Goal: Transaction & Acquisition: Purchase product/service

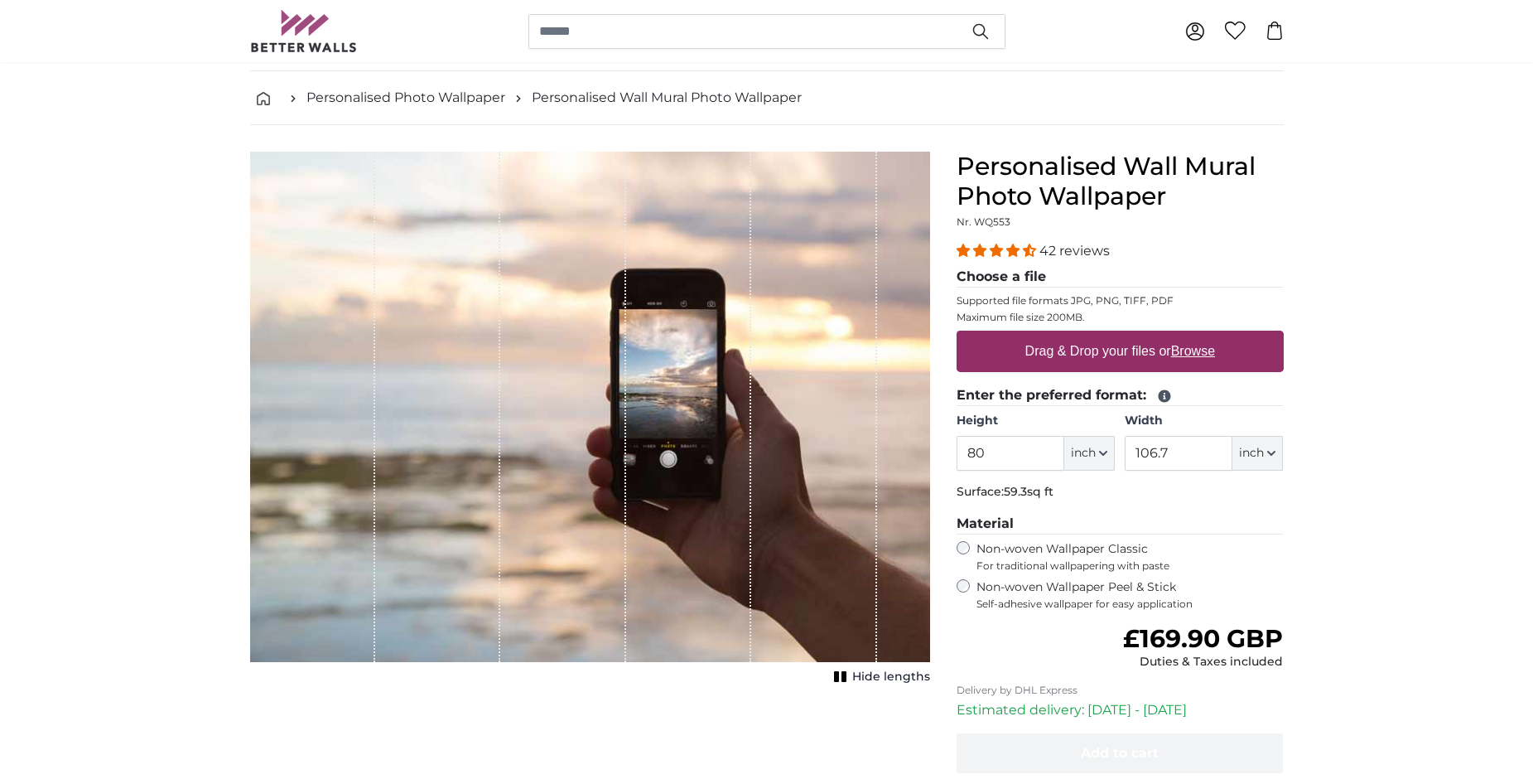
scroll to position [82, 0]
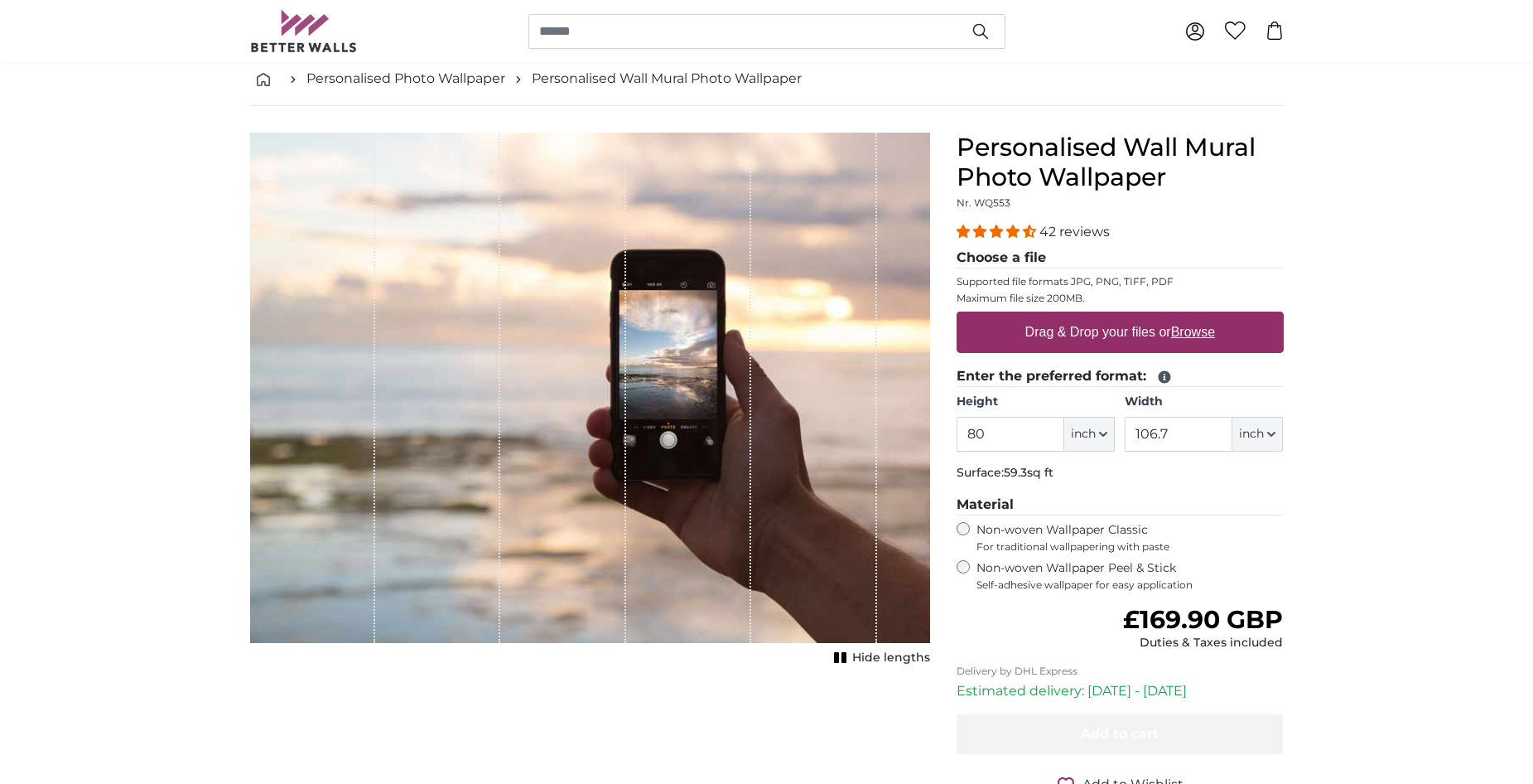
click at [1197, 332] on u "Browse" at bounding box center [1193, 331] width 44 height 14
click at [1197, 316] on input "Drag & Drop your files or Browse" at bounding box center [1120, 313] width 327 height 5
type input "**********"
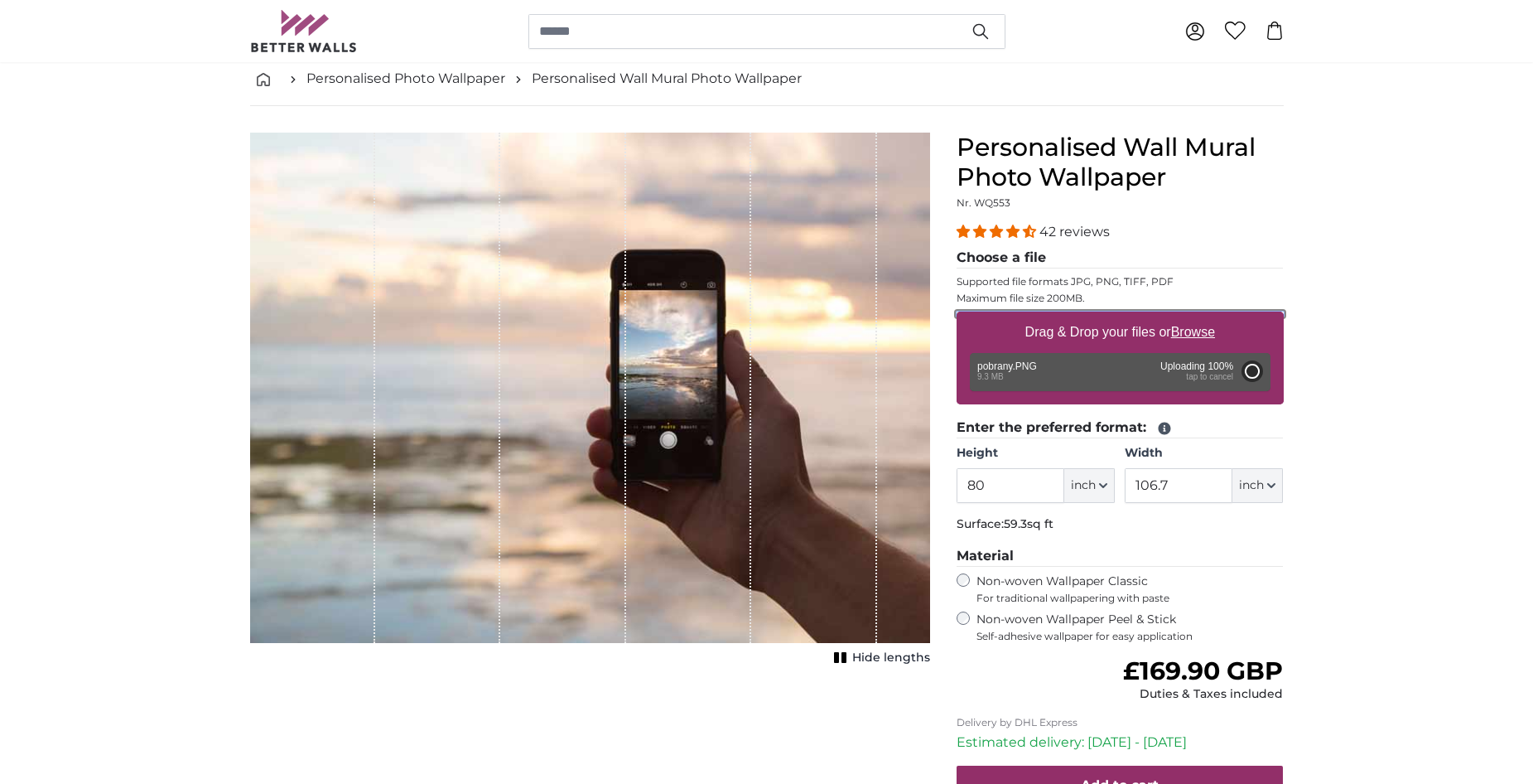
type input "102.4"
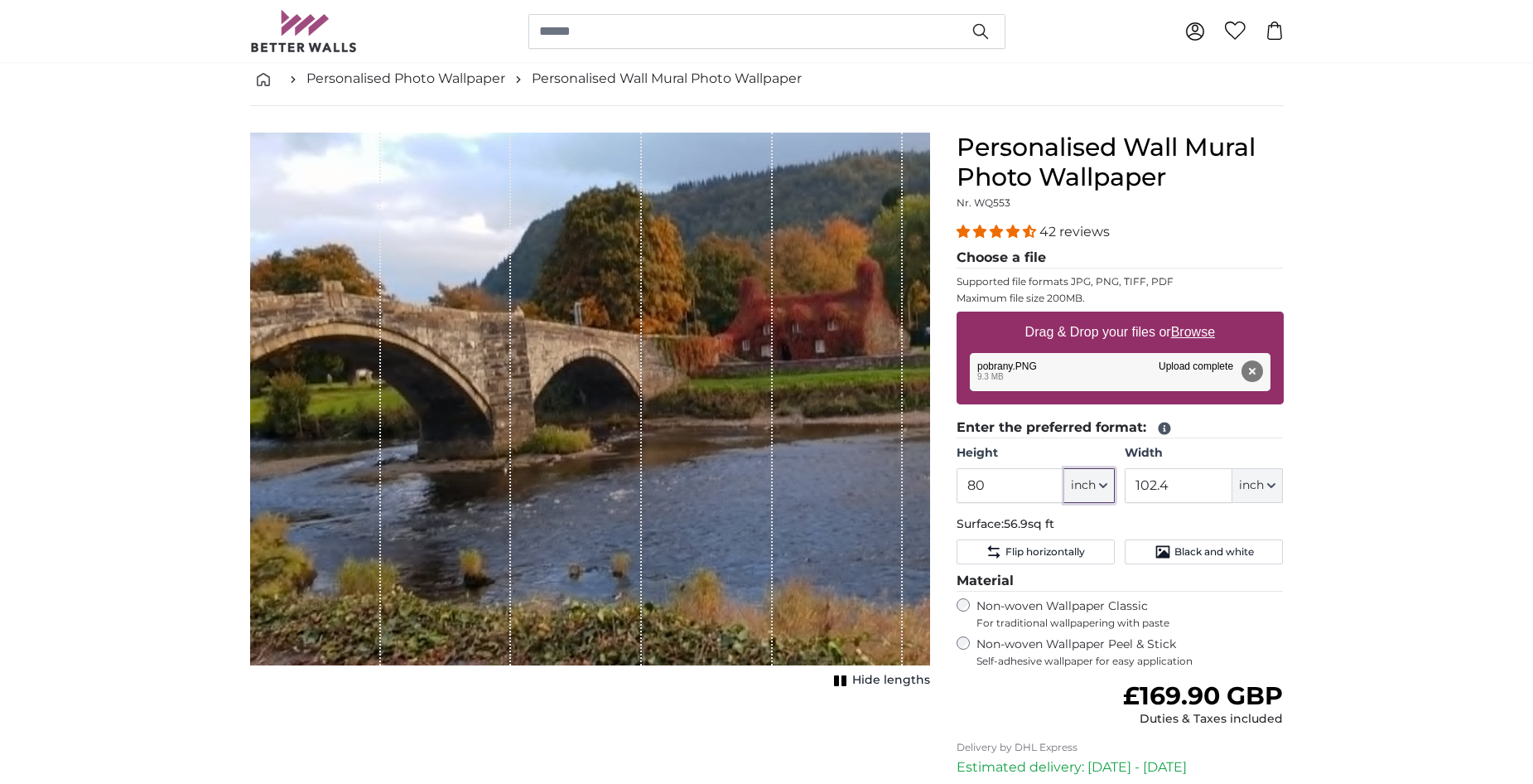
click at [1109, 481] on button "inch" at bounding box center [1090, 486] width 51 height 35
click at [1077, 526] on link "Centimeter (cm)" at bounding box center [1089, 529] width 146 height 30
type input "203.2"
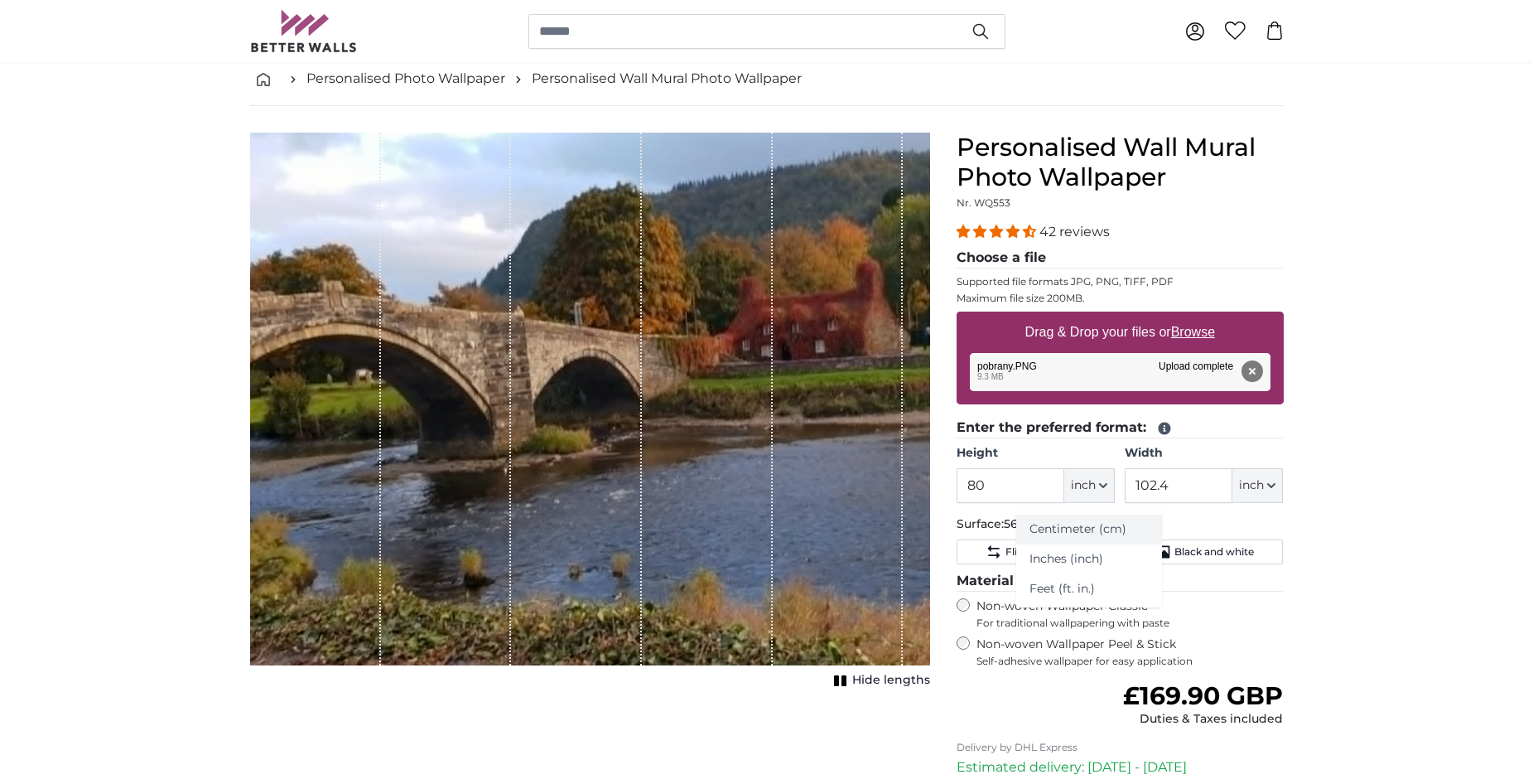
type input "260.1"
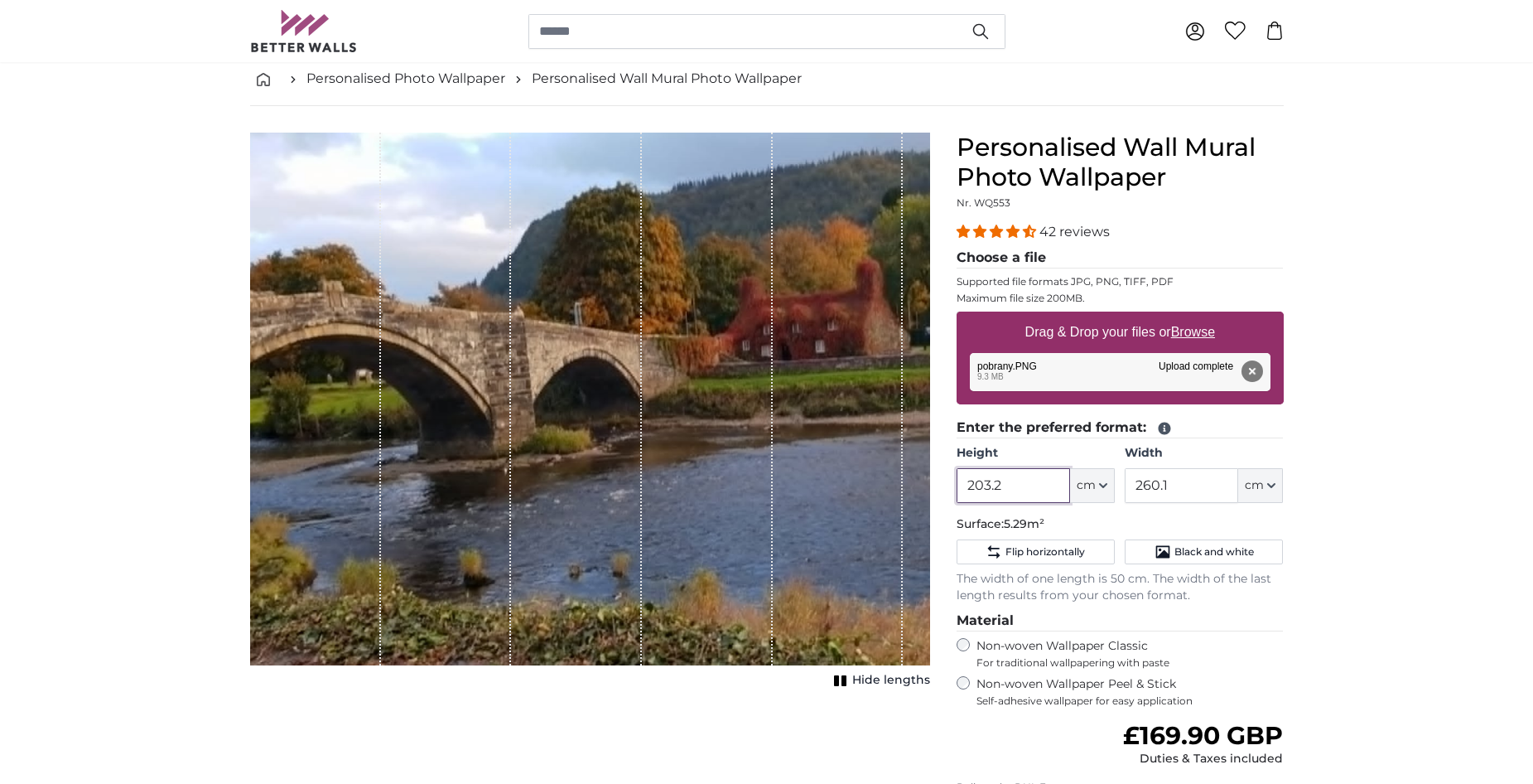
drag, startPoint x: 1025, startPoint y: 484, endPoint x: 969, endPoint y: 483, distance: 56.0
click at [969, 483] on input "203.2" at bounding box center [1013, 486] width 113 height 35
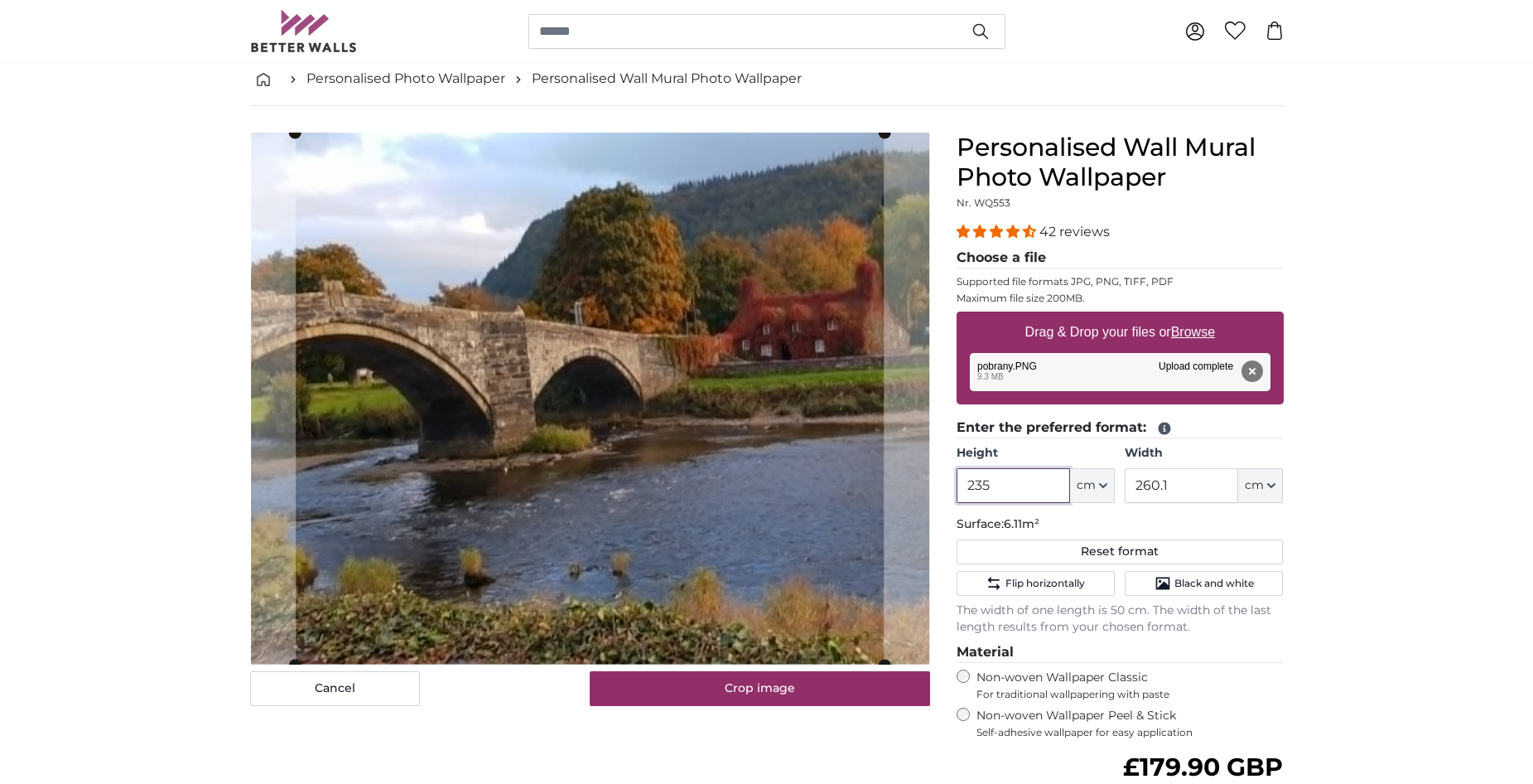
type input "235"
drag, startPoint x: 1179, startPoint y: 484, endPoint x: 1114, endPoint y: 495, distance: 65.9
click at [1114, 495] on div "Height 235 ft cm Centimeter (cm) Inches (inch) Feet (ft. in.) Width 260.1 ft cm…" at bounding box center [1120, 474] width 327 height 58
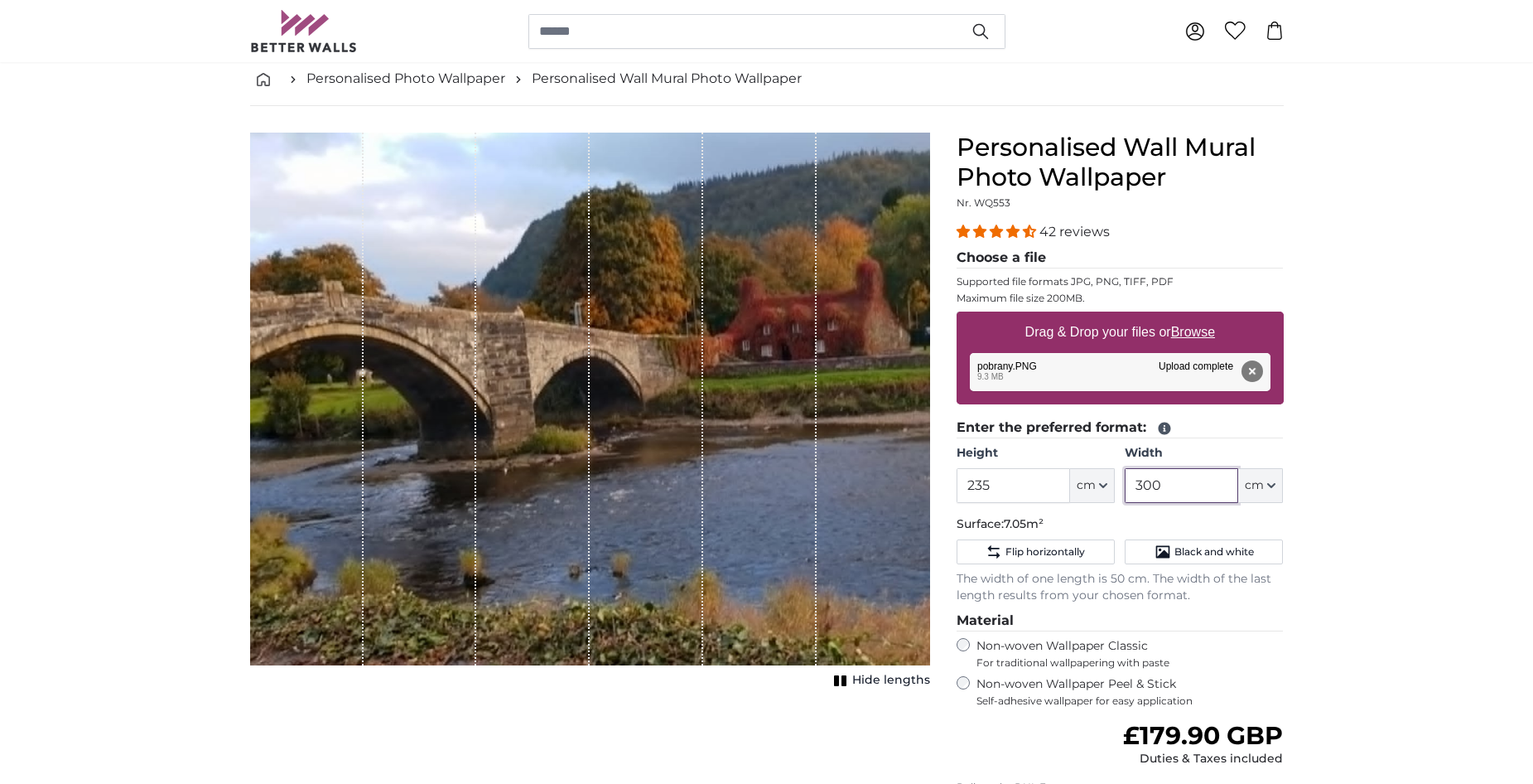
type input "300"
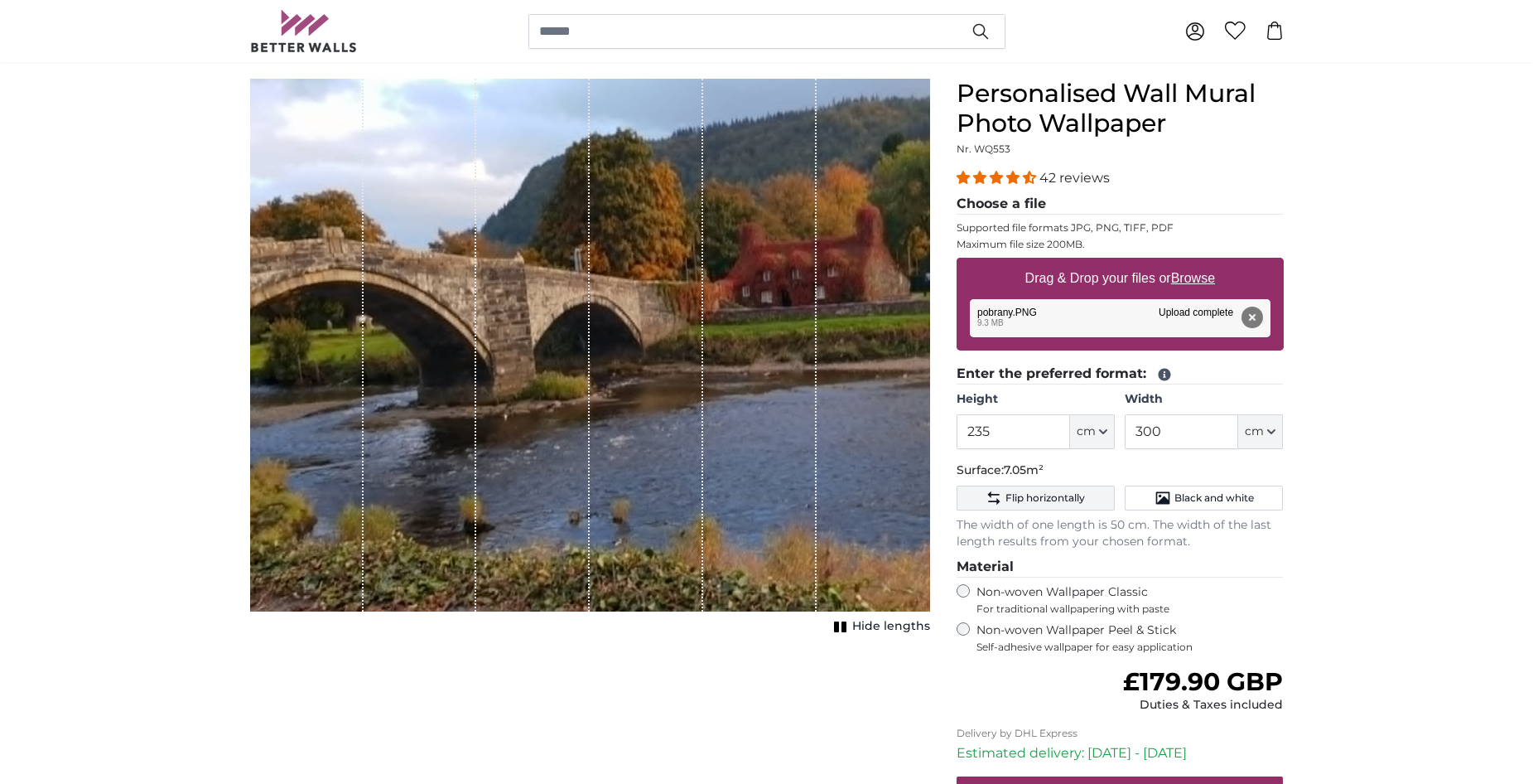
scroll to position [166, 0]
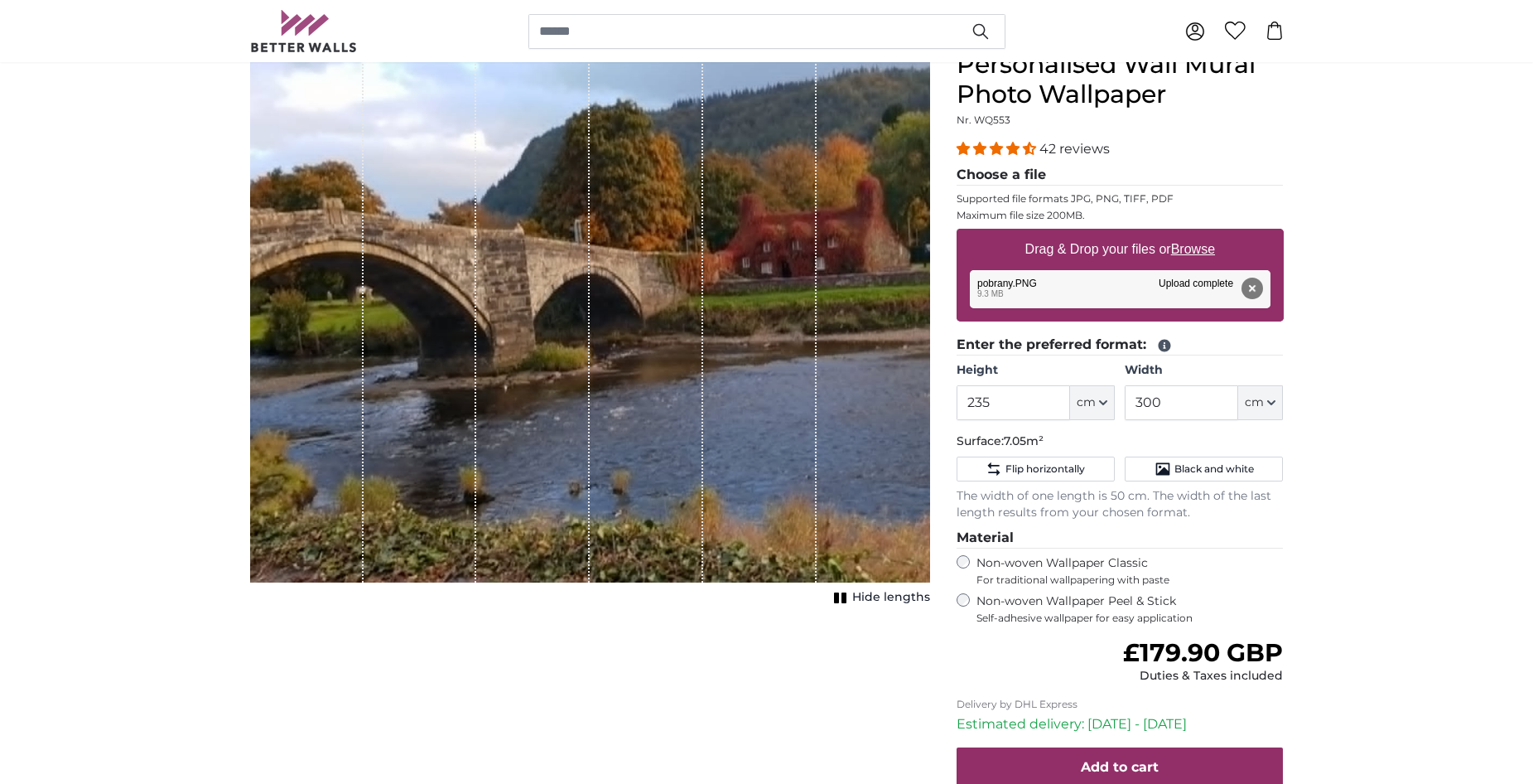
click at [1030, 603] on label "Non-woven Wallpaper Peel & Stick Self-adhesive wallpaper for easy application" at bounding box center [1131, 609] width 308 height 32
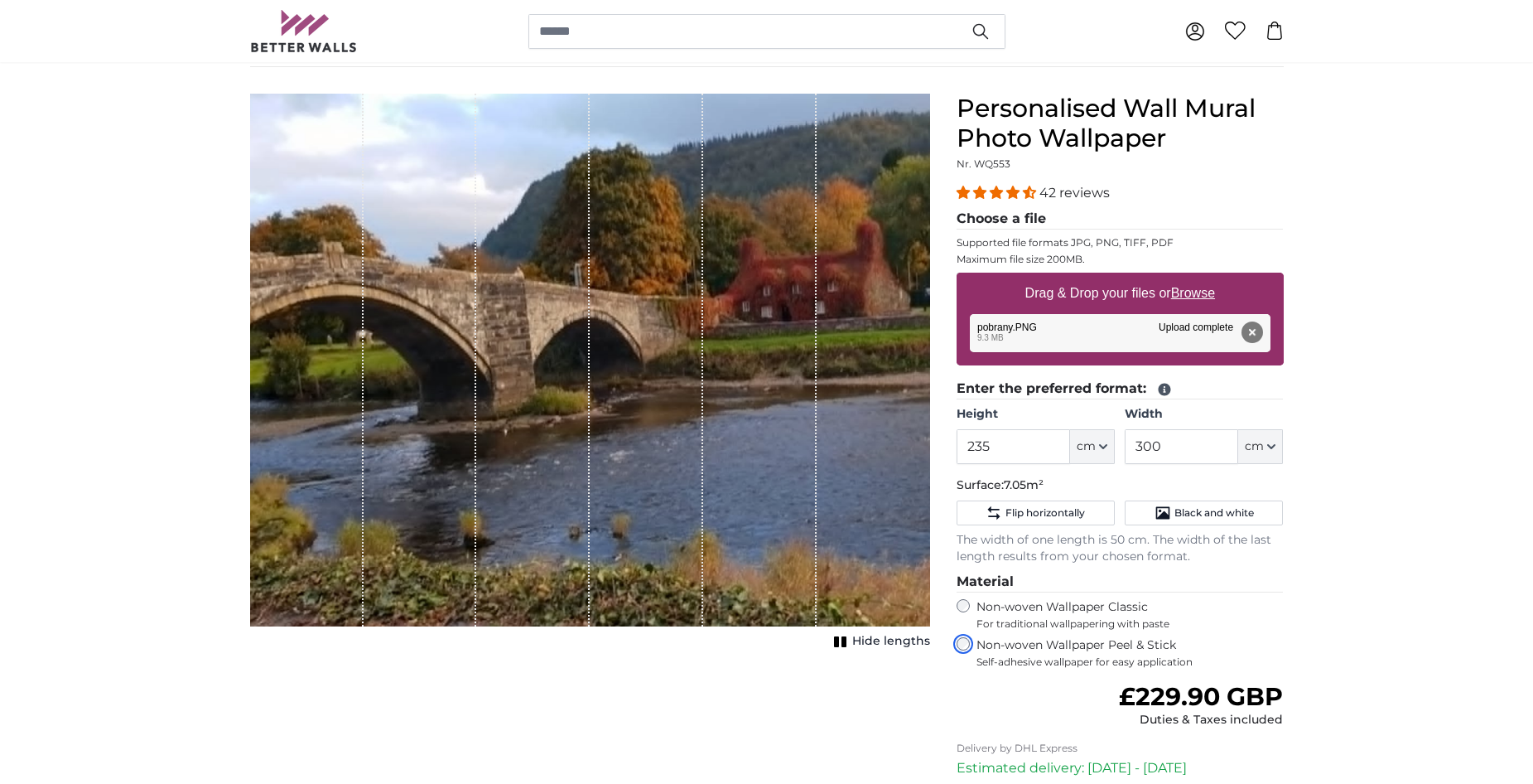
scroll to position [82, 0]
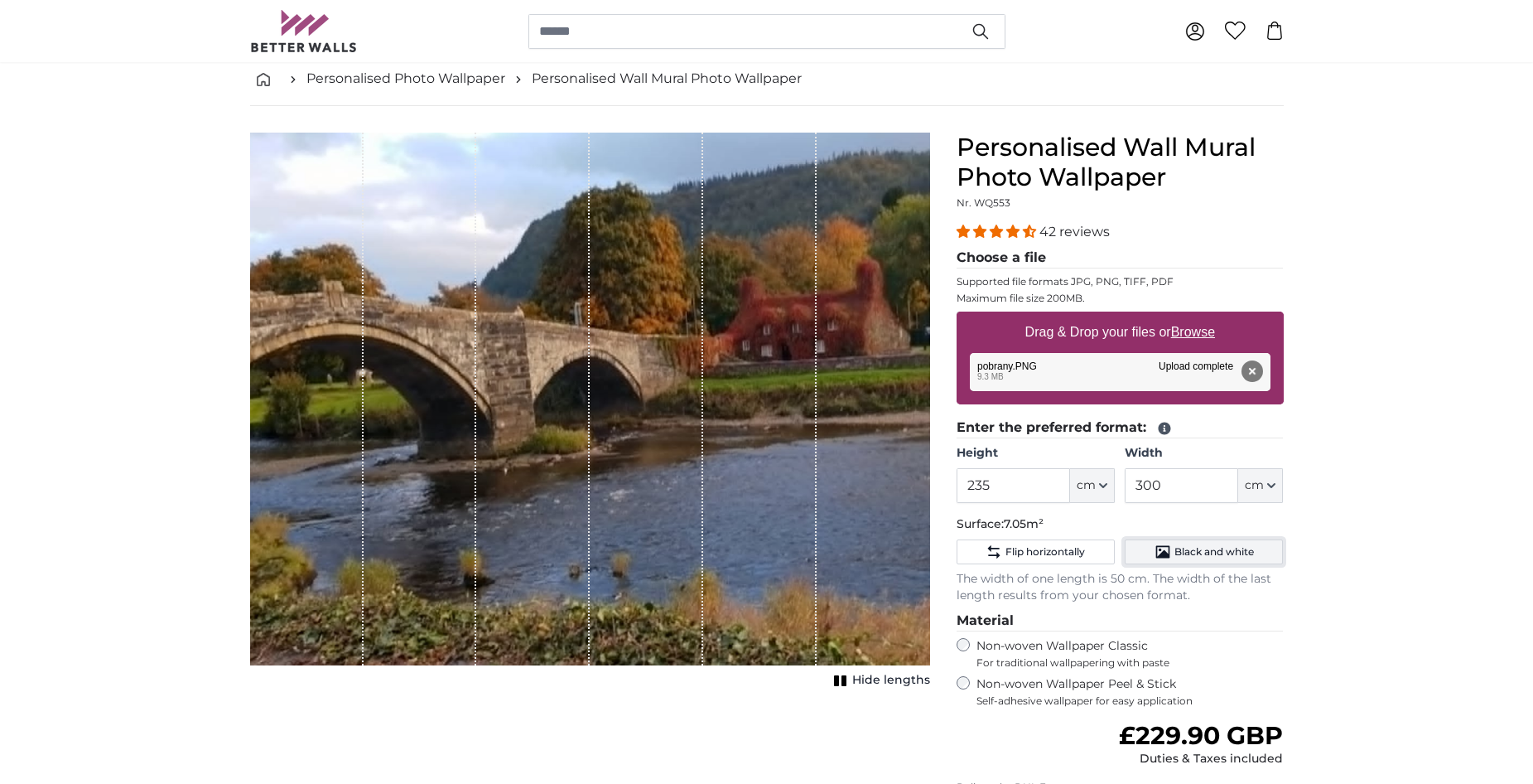
click at [1217, 550] on span "Black and white" at bounding box center [1214, 551] width 80 height 13
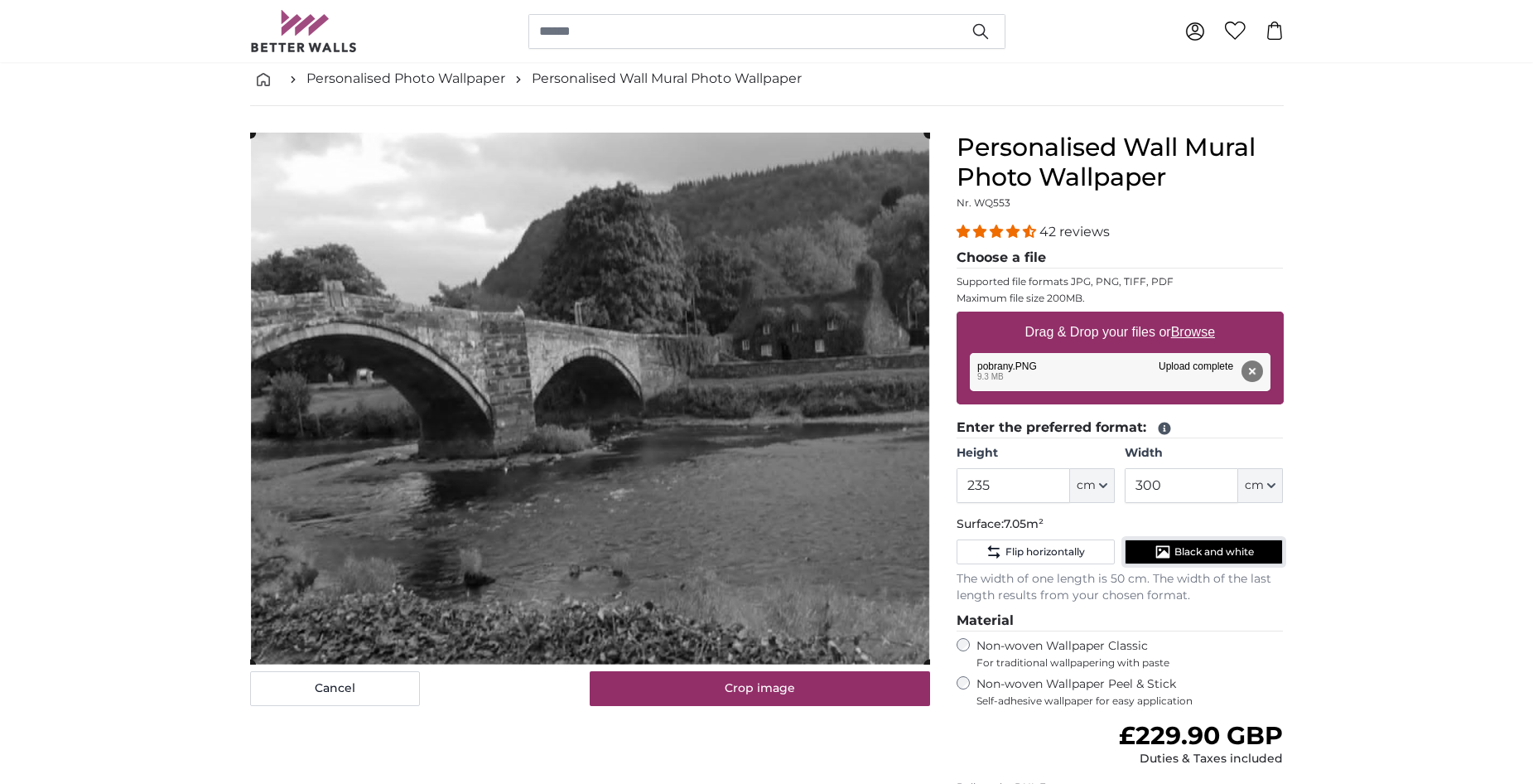
click at [1217, 550] on span "Black and white" at bounding box center [1214, 551] width 80 height 13
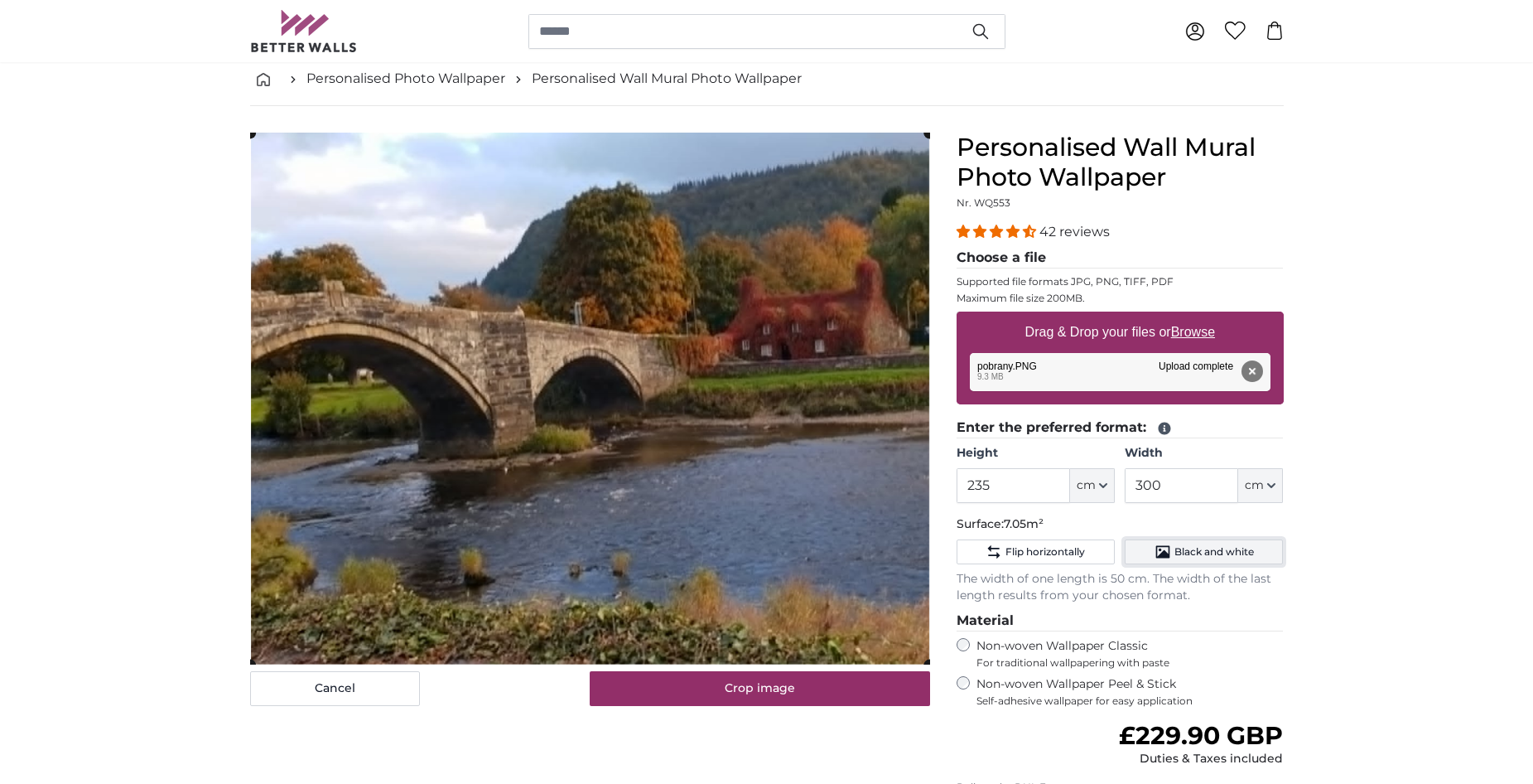
click at [1217, 550] on span "Black and white" at bounding box center [1214, 551] width 80 height 13
click at [1260, 559] on button "Black and white" at bounding box center [1204, 551] width 158 height 25
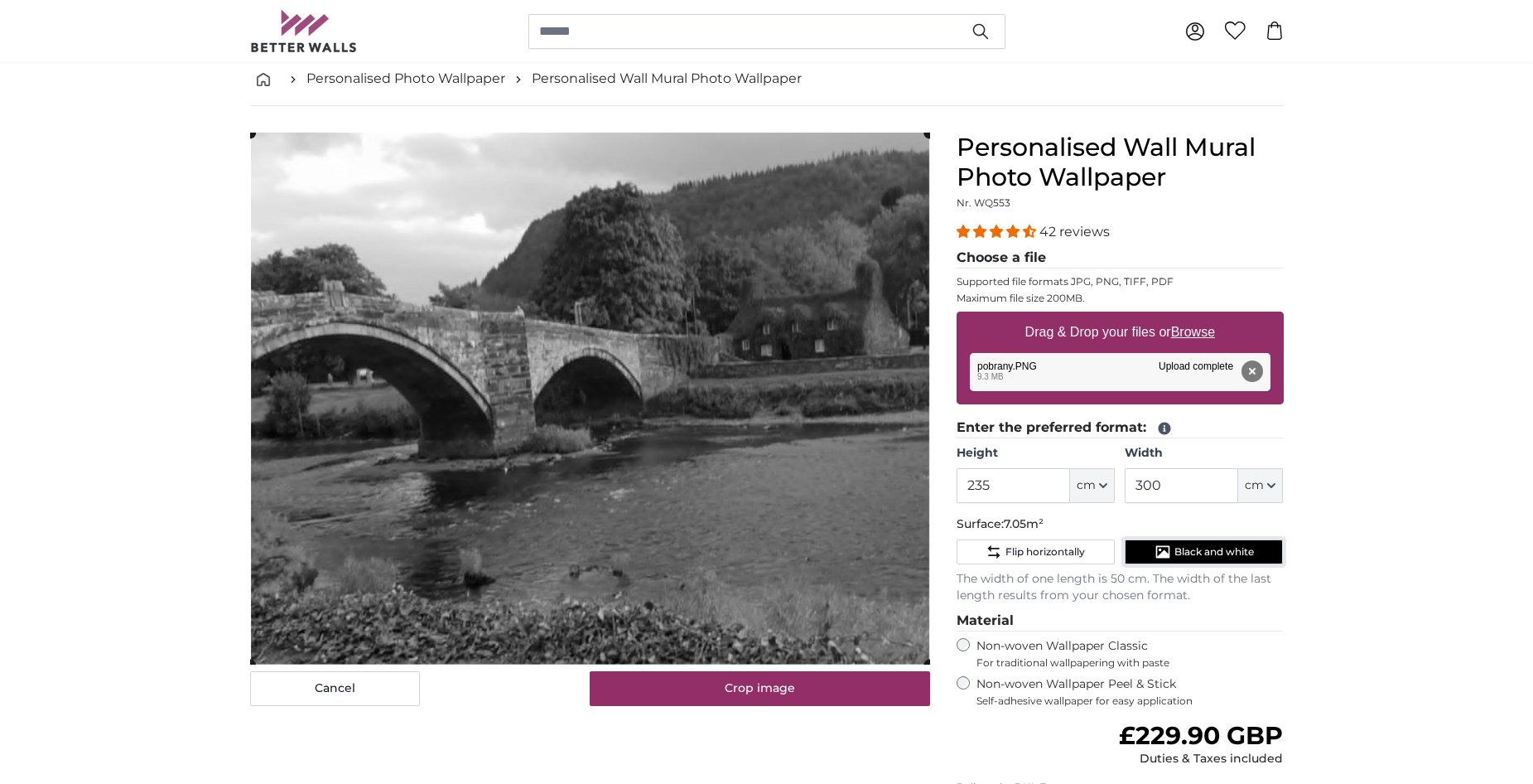
click at [1260, 559] on button "Black and white" at bounding box center [1204, 551] width 158 height 25
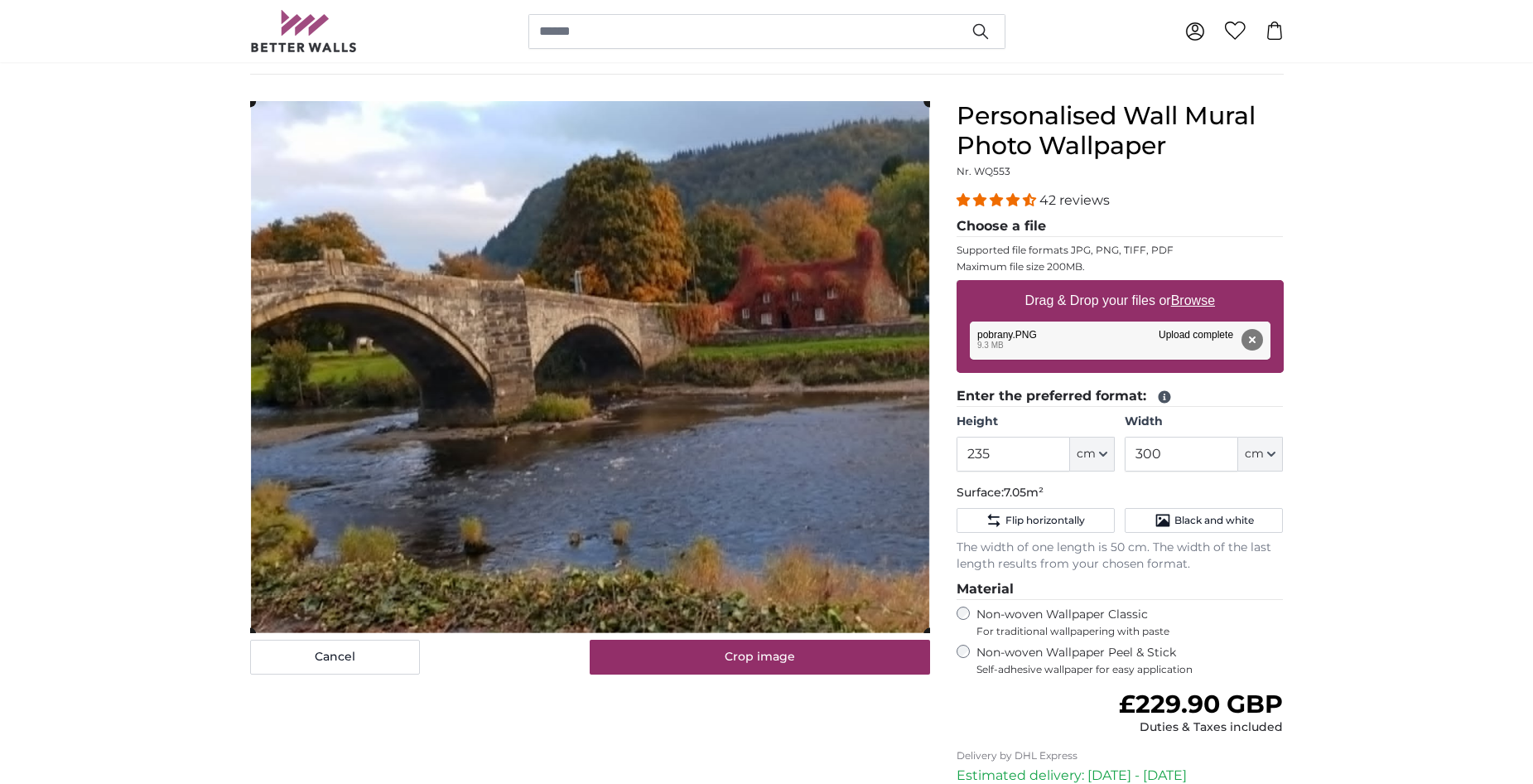
scroll to position [0, 0]
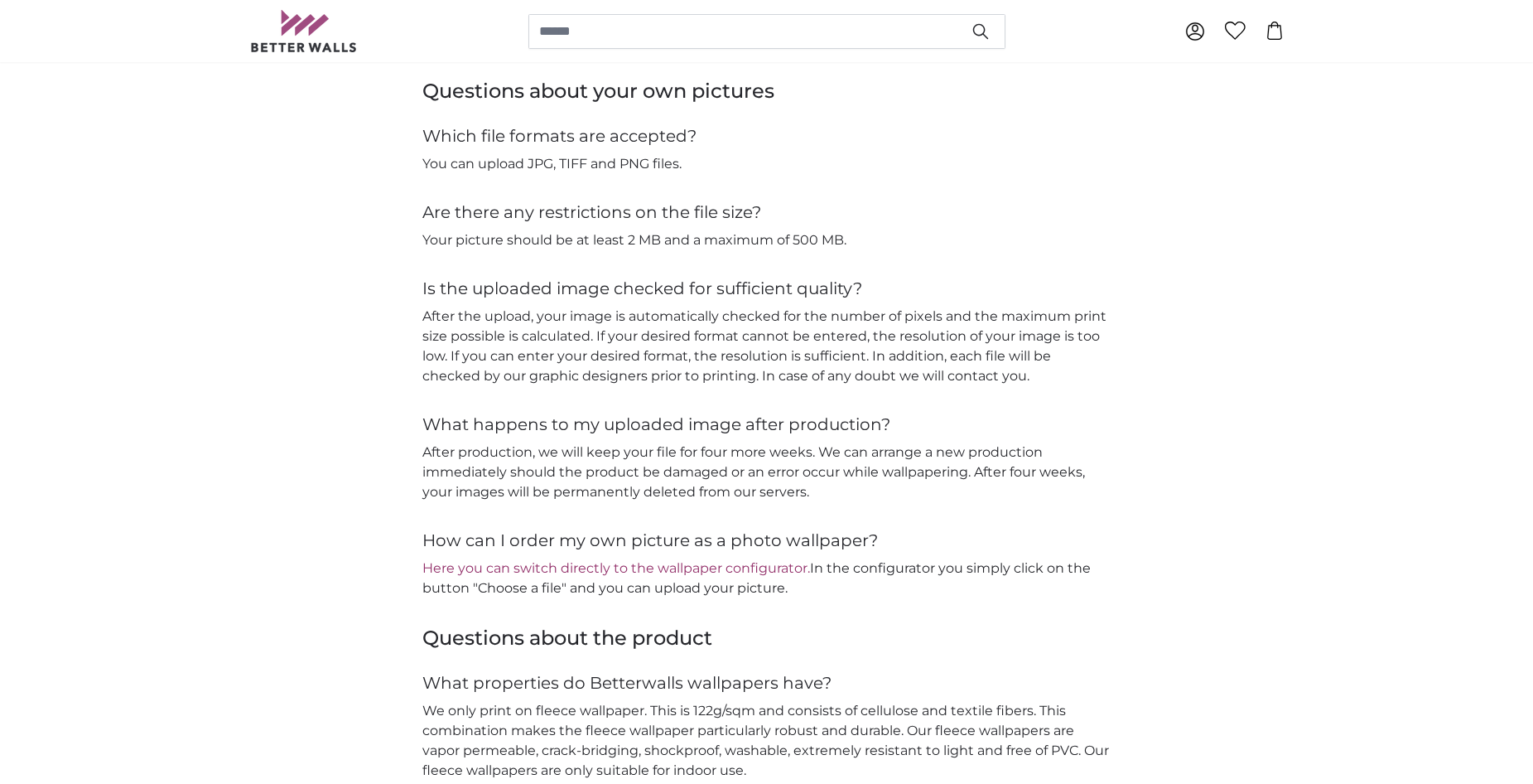
scroll to position [1674, 0]
drag, startPoint x: 419, startPoint y: 85, endPoint x: 1043, endPoint y: 594, distance: 805.3
click at [1043, 594] on div "Questions about your own pictures Which file formats are accepted? You can uplo…" at bounding box center [767, 340] width 1060 height 520
copy div "Questions about your own pictures Which file formats are accepted? You can uplo…"
click at [1150, 401] on div "Questions about your own pictures Which file formats are accepted? You can uplo…" at bounding box center [767, 340] width 1060 height 520
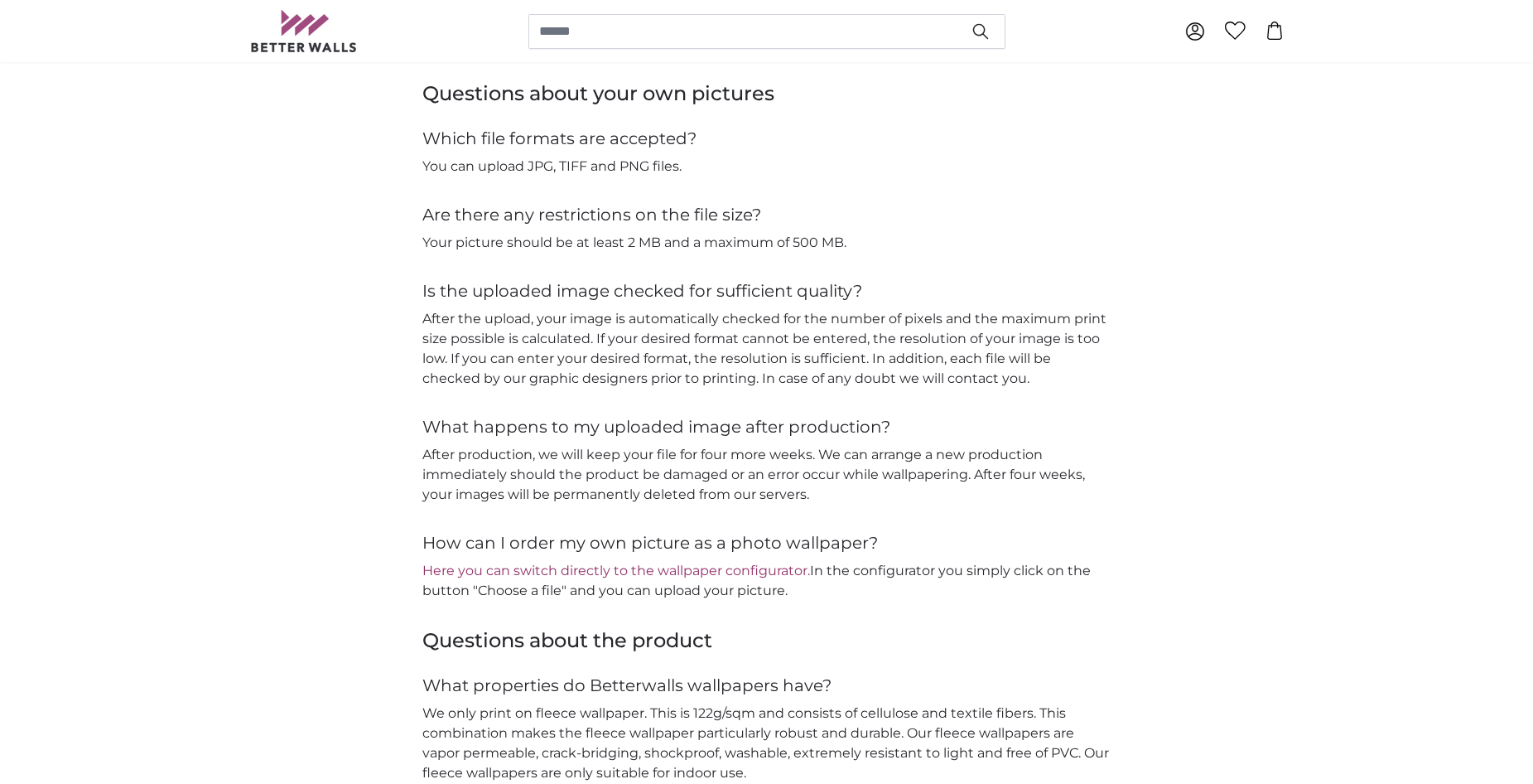
click at [1164, 386] on div "Questions about your own pictures Which file formats are accepted? You can uplo…" at bounding box center [767, 340] width 1060 height 520
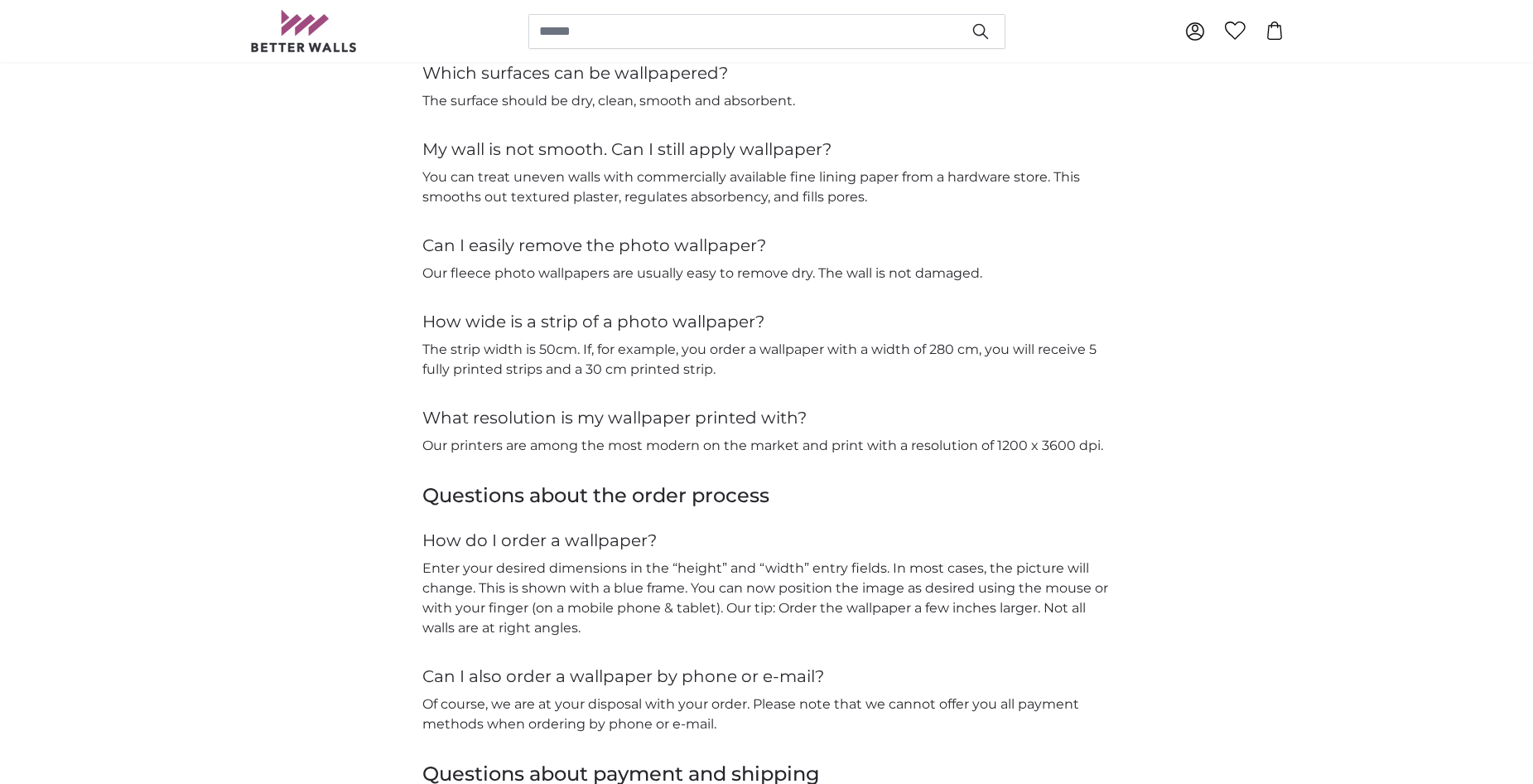
scroll to position [2834, 0]
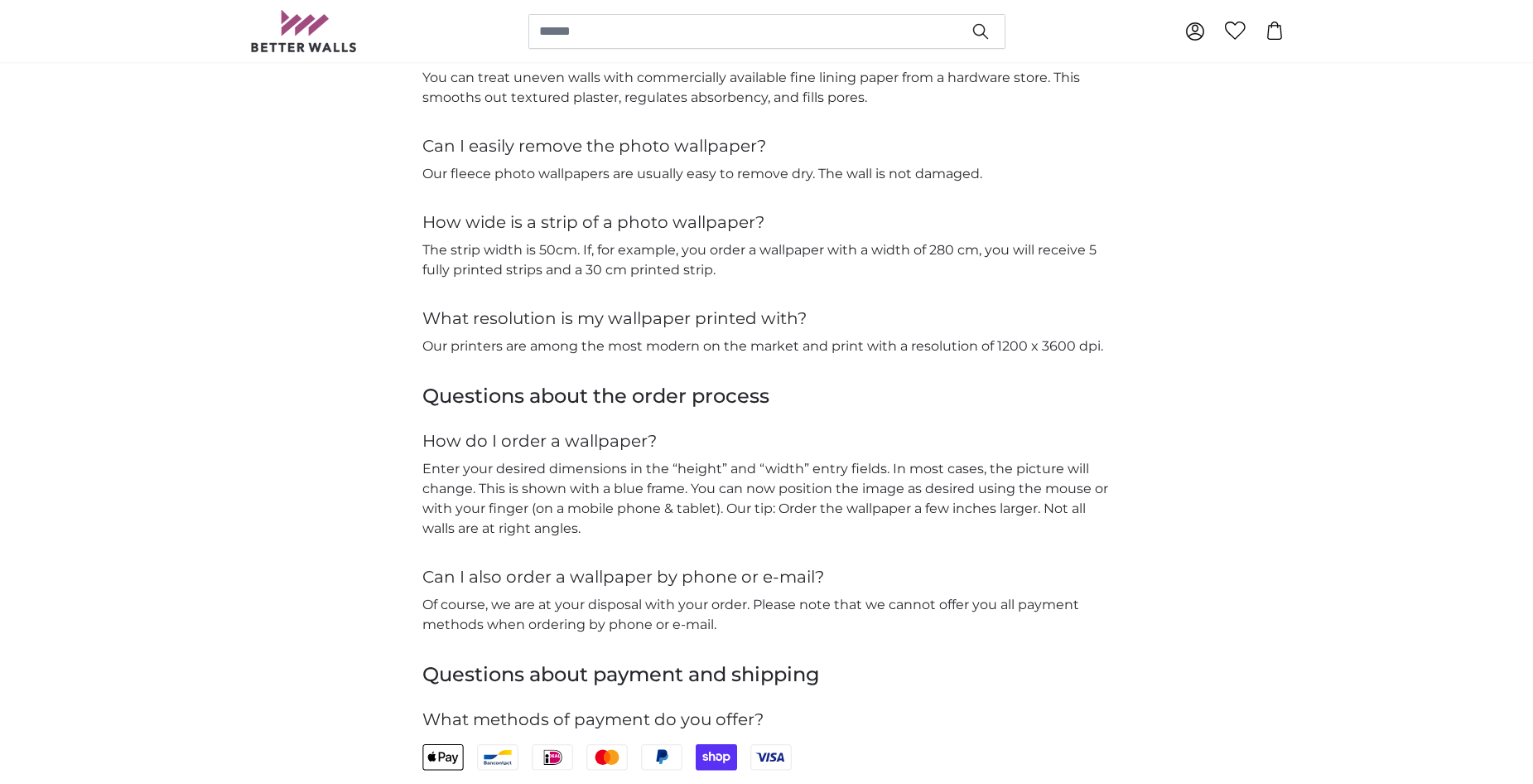
drag, startPoint x: 774, startPoint y: 396, endPoint x: 763, endPoint y: 381, distance: 18.6
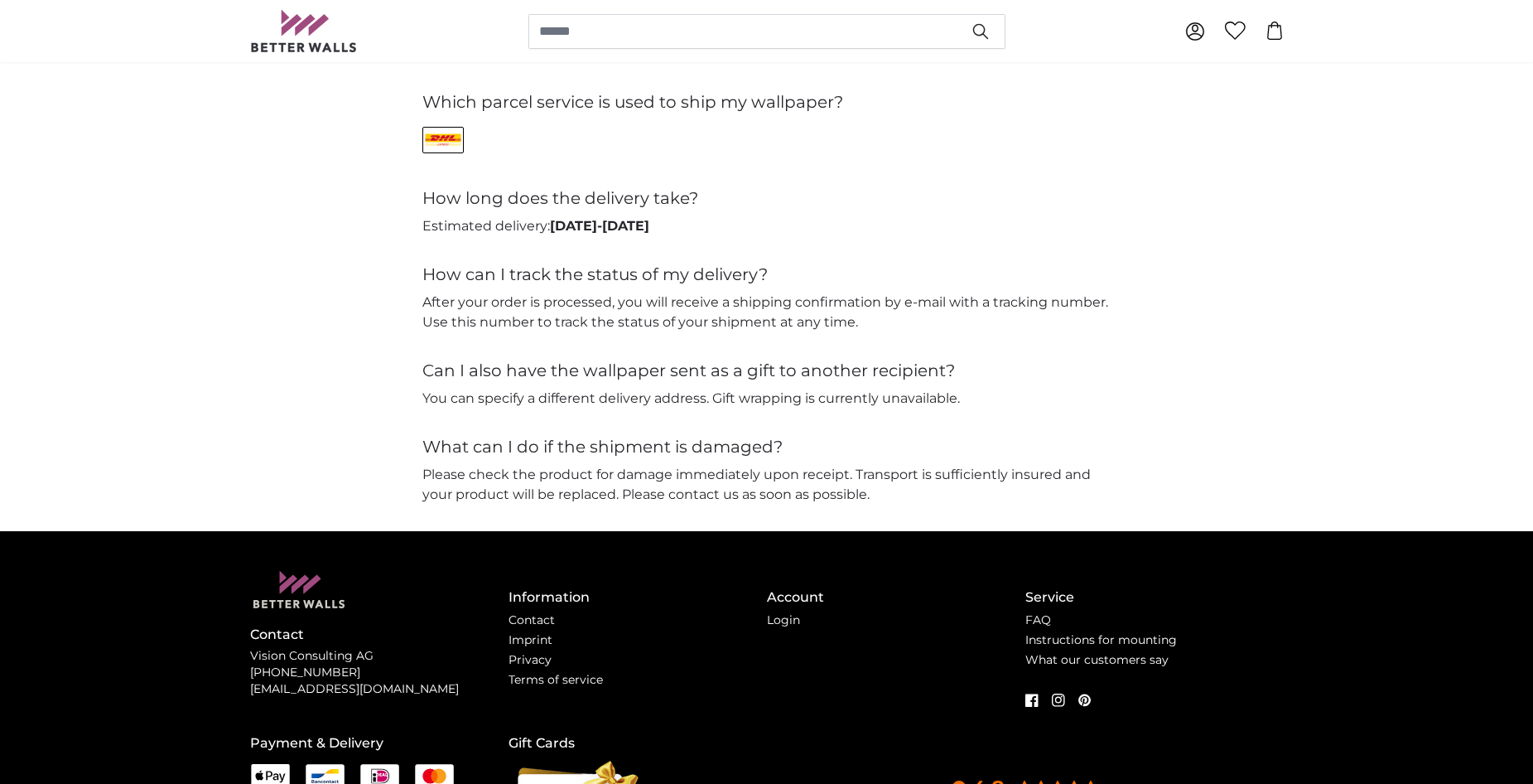
scroll to position [3727, 0]
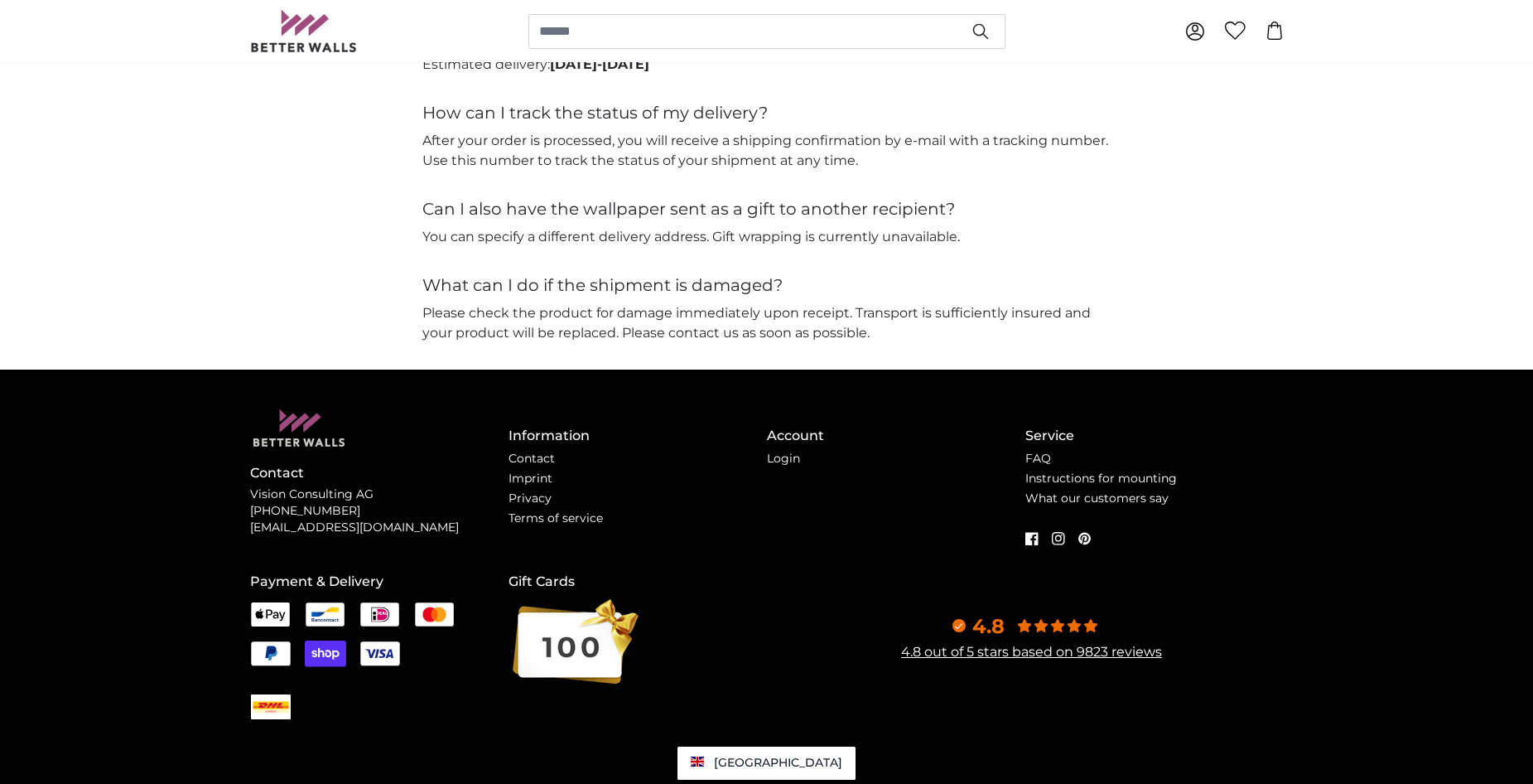
click at [374, 493] on p "Vision Consulting AG [PHONE_NUMBER] [EMAIL_ADDRESS][DOMAIN_NAME]" at bounding box center [379, 512] width 259 height 50
drag, startPoint x: 356, startPoint y: 506, endPoint x: 240, endPoint y: 510, distance: 116.1
click at [240, 510] on div "Contact Vision Consulting AG [PHONE_NUMBER] [EMAIL_ADDRESS][DOMAIN_NAME] Inform…" at bounding box center [767, 581] width 1060 height 424
copy p "[PHONE_NUMBER]"
click at [536, 458] on link "Contact" at bounding box center [532, 458] width 46 height 15
